Goal: Browse casually

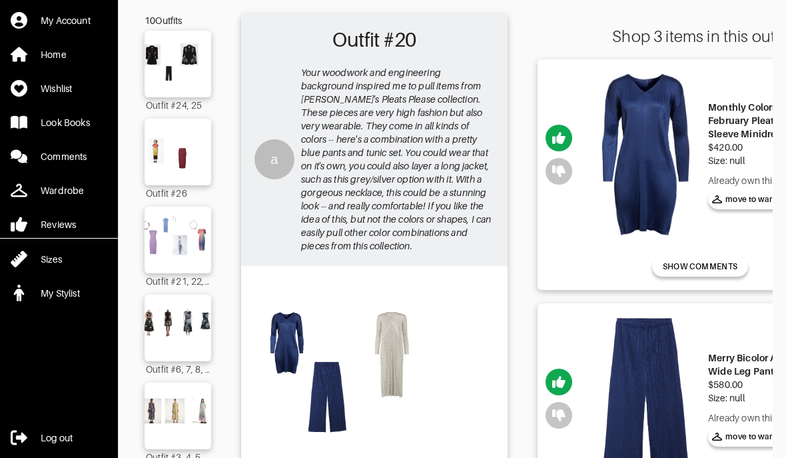
scroll to position [73, 0]
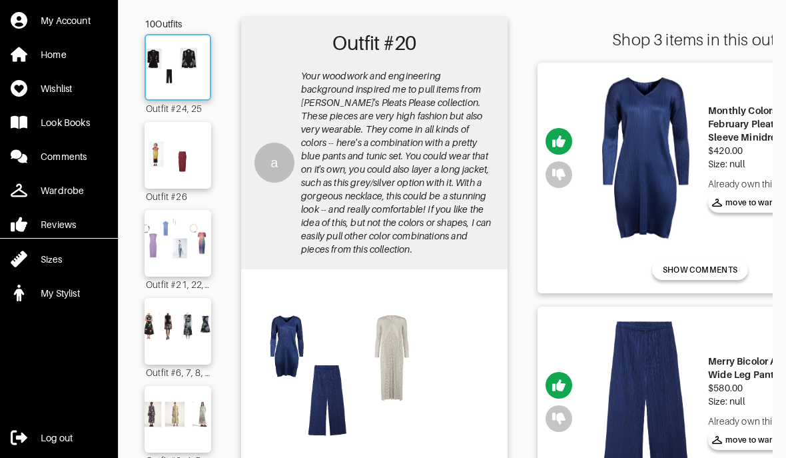
click at [177, 67] on img at bounding box center [178, 67] width 72 height 51
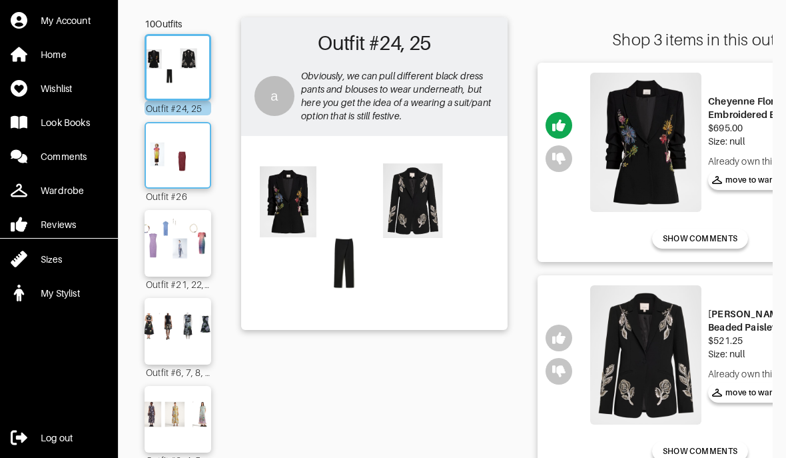
click at [181, 174] on img at bounding box center [178, 155] width 72 height 51
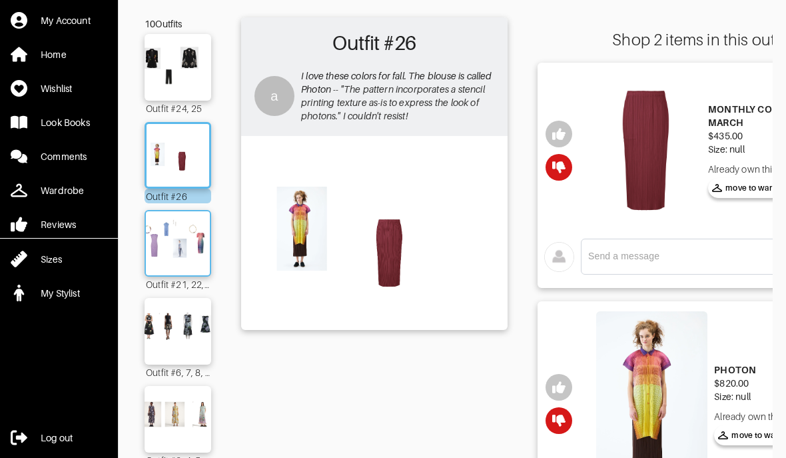
click at [174, 251] on img at bounding box center [178, 243] width 72 height 51
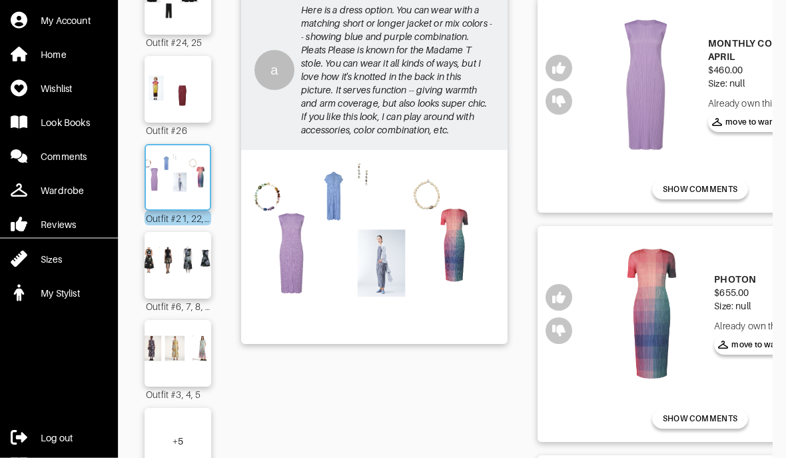
scroll to position [129, 0]
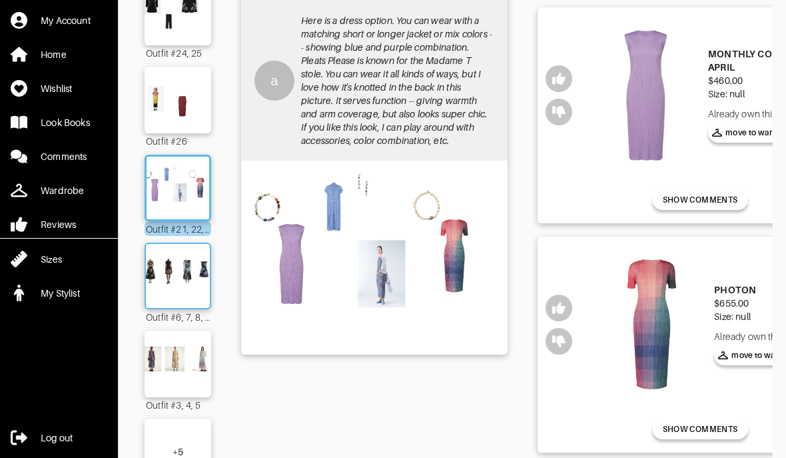
click at [173, 276] on img at bounding box center [178, 276] width 72 height 51
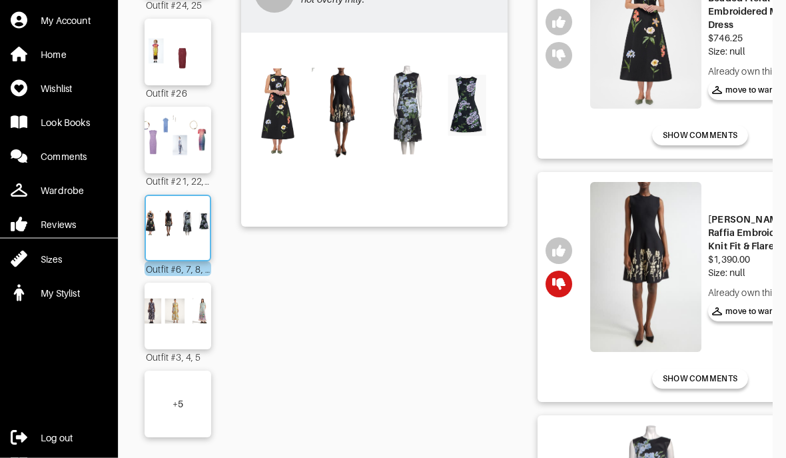
scroll to position [177, 0]
click at [169, 326] on img at bounding box center [178, 316] width 72 height 51
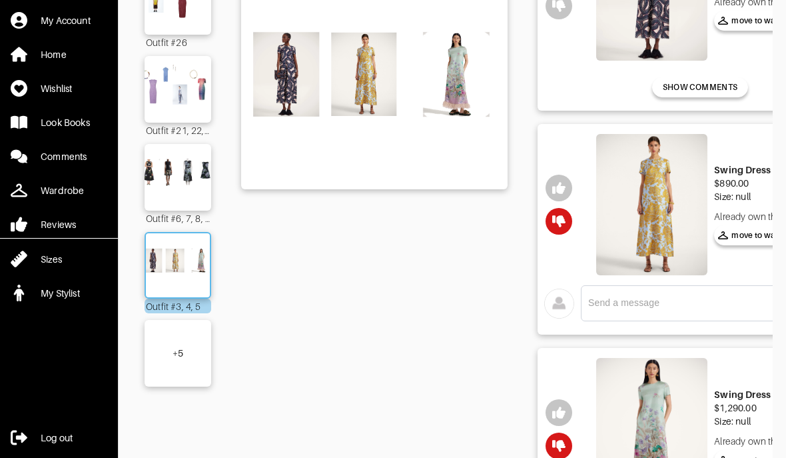
scroll to position [226, 0]
click at [174, 349] on div "+ 5" at bounding box center [178, 354] width 67 height 67
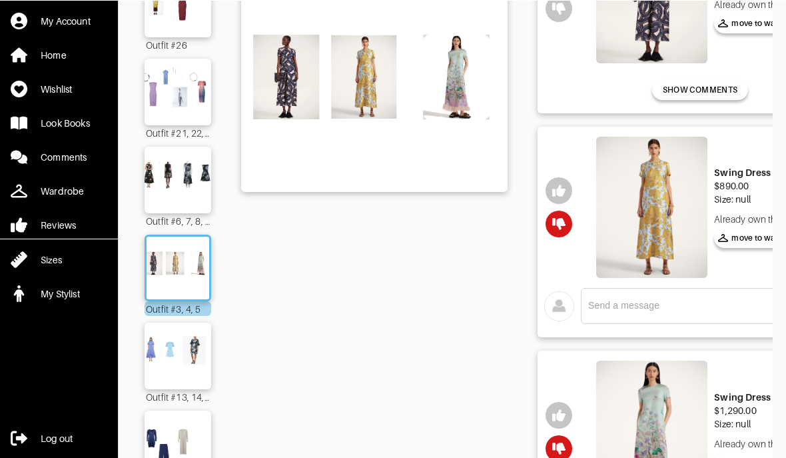
scroll to position [225, 0]
click at [166, 362] on img at bounding box center [178, 355] width 72 height 51
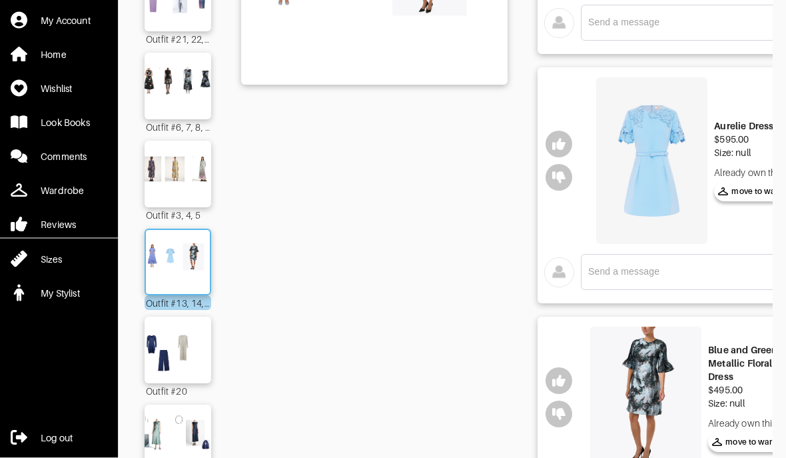
scroll to position [318, 0]
click at [175, 360] on img at bounding box center [178, 350] width 72 height 51
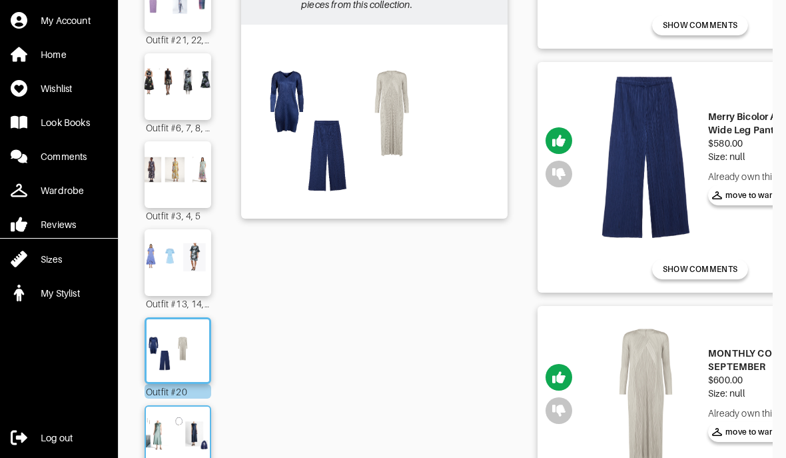
click at [171, 437] on img at bounding box center [178, 438] width 72 height 51
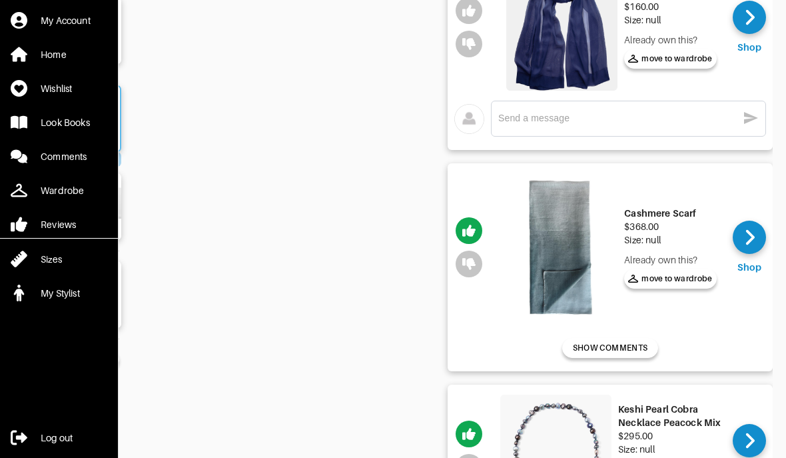
scroll to position [0, 90]
click at [742, 229] on div at bounding box center [749, 237] width 33 height 33
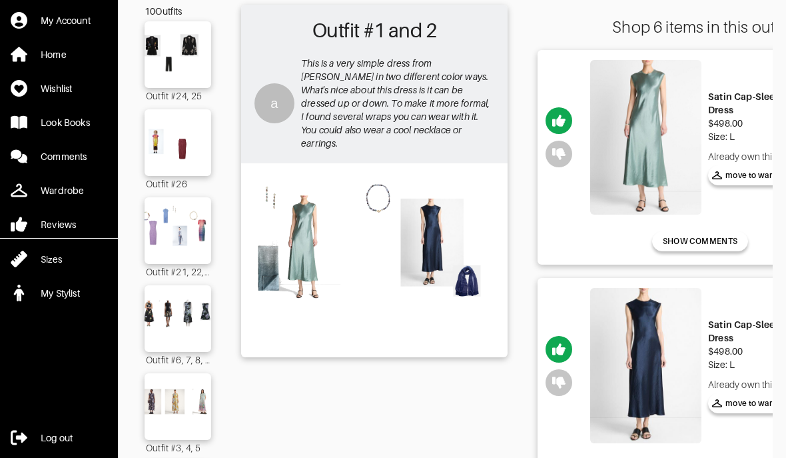
scroll to position [0, 0]
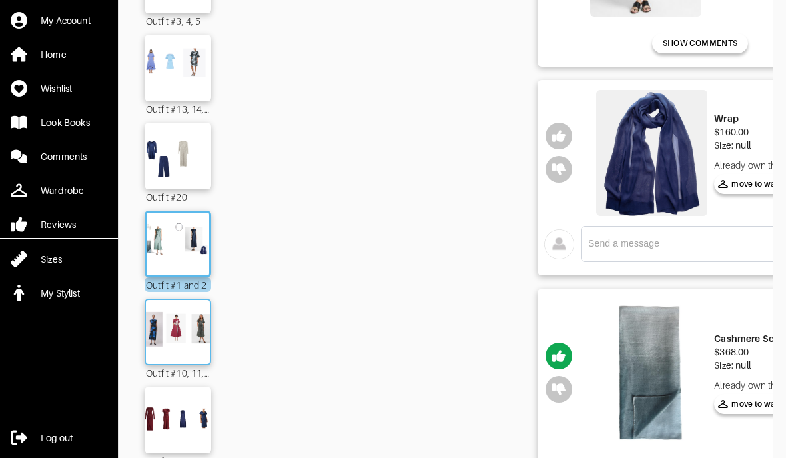
click at [180, 331] on img at bounding box center [178, 332] width 72 height 51
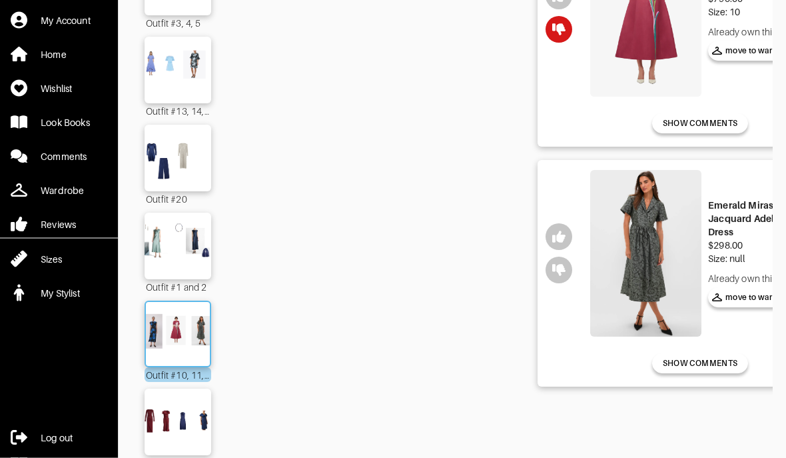
scroll to position [510, 0]
click at [175, 437] on img at bounding box center [178, 422] width 72 height 51
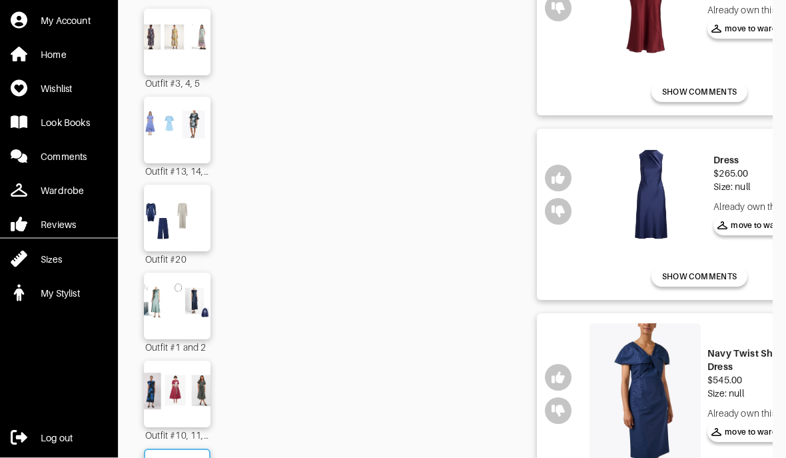
scroll to position [510, 0]
